Goal: Transaction & Acquisition: Subscribe to service/newsletter

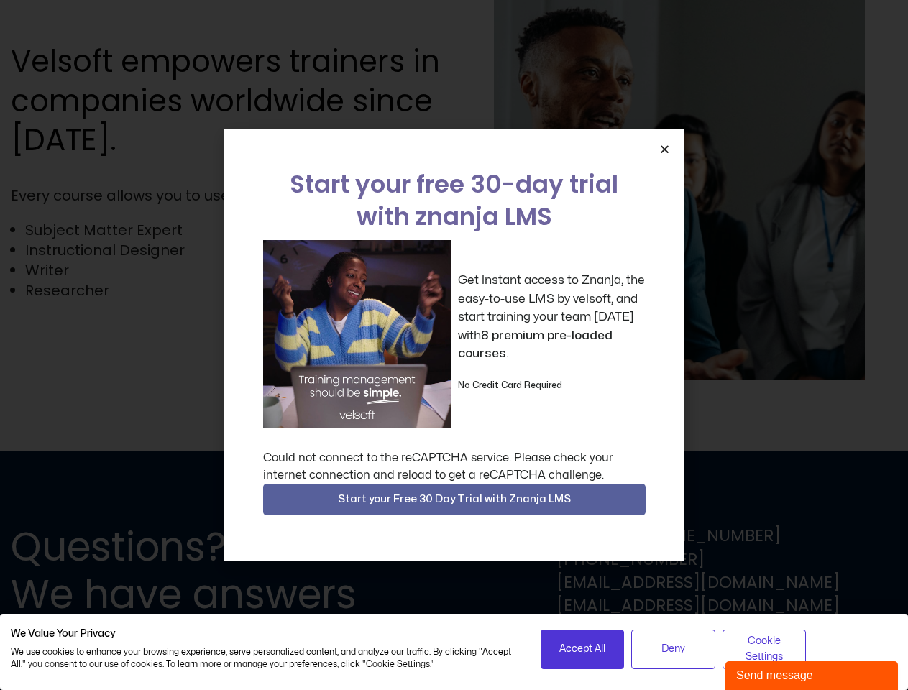
click at [454, 345] on div "Get instant access to Znanja, the easy-to-use LMS by velsoft, and start trainin…" at bounding box center [454, 334] width 382 height 188
click at [664, 149] on icon "Close" at bounding box center [664, 149] width 11 height 11
click at [454, 500] on span "Start your Free 30 Day Trial with Znanja LMS" at bounding box center [454, 499] width 233 height 17
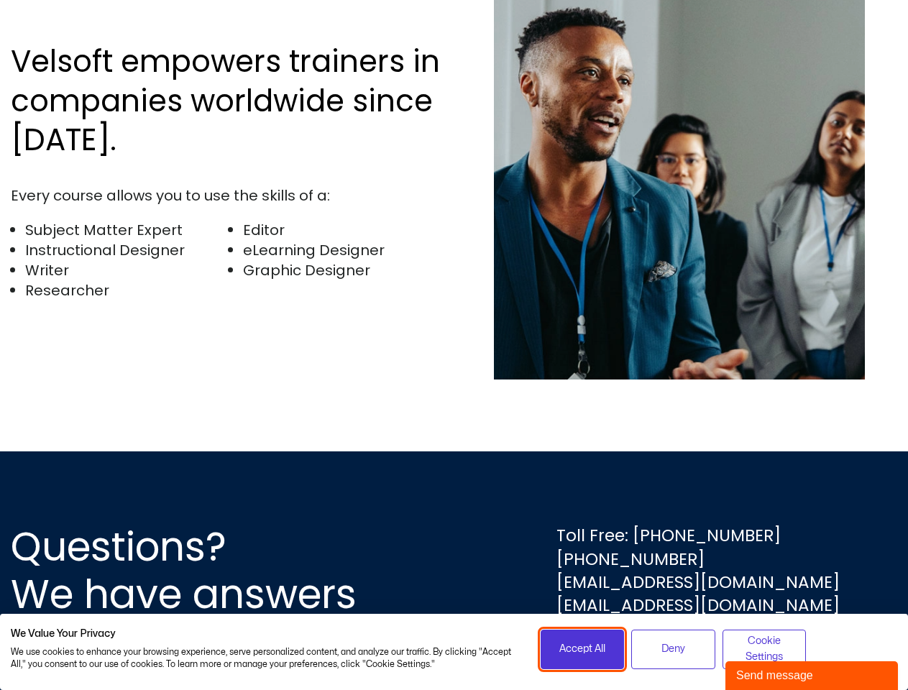
click at [582, 649] on span "Accept All" at bounding box center [582, 649] width 46 height 16
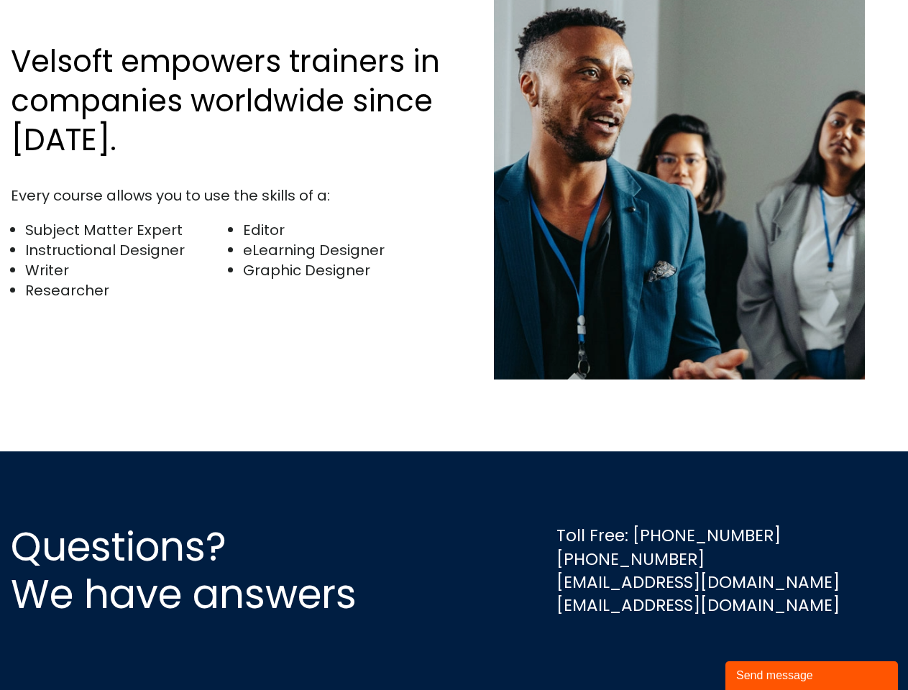
click at [673, 649] on div "Questions? We have answers Toll Free: [PHONE_NUMBER] [PHONE_NUMBER] [EMAIL_ADDR…" at bounding box center [454, 570] width 908 height 239
click at [764, 649] on div "Questions? We have answers Toll Free: [PHONE_NUMBER] [PHONE_NUMBER] [EMAIL_ADDR…" at bounding box center [454, 570] width 908 height 239
click at [811, 676] on div "Send message" at bounding box center [811, 675] width 151 height 17
